Goal: Information Seeking & Learning: Check status

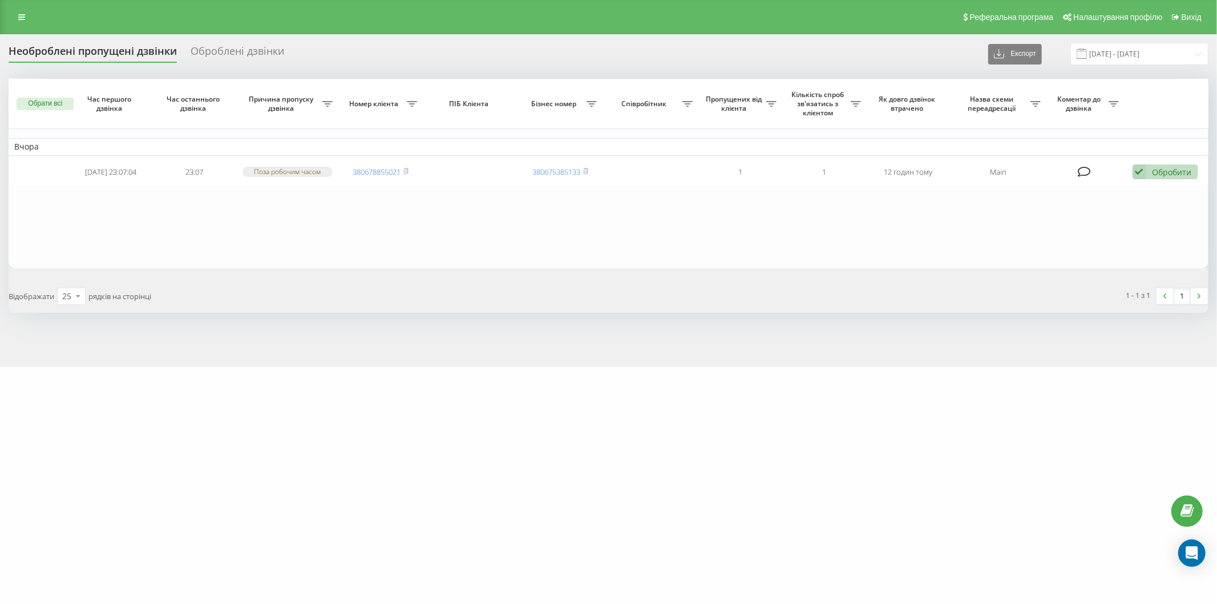
click at [371, 170] on link "380678855021" at bounding box center [377, 172] width 48 height 10
